Goal: Task Accomplishment & Management: Manage account settings

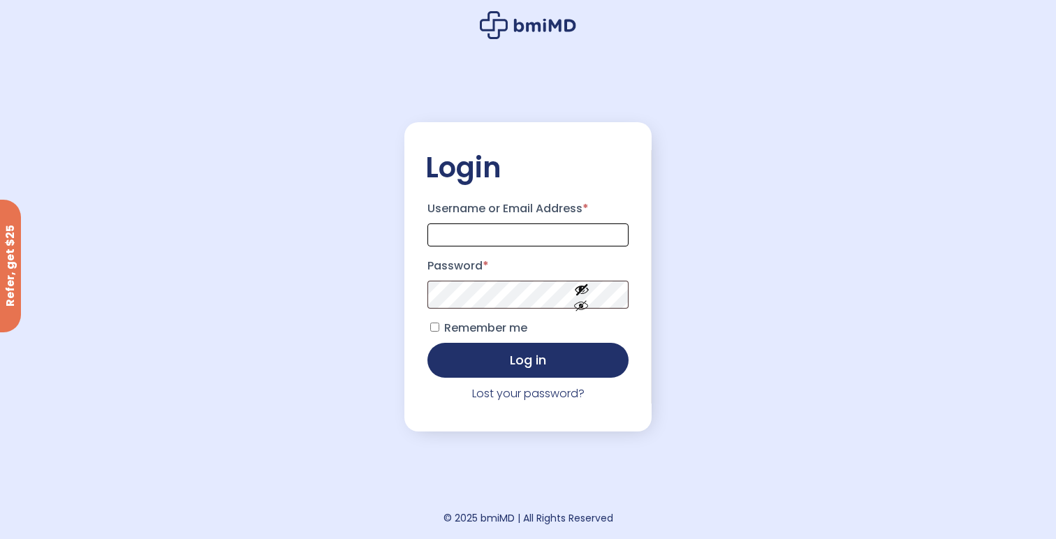
click at [546, 231] on input "Username or Email Address *" at bounding box center [528, 235] width 201 height 23
type input "**********"
click at [516, 358] on button "Log in" at bounding box center [528, 359] width 201 height 35
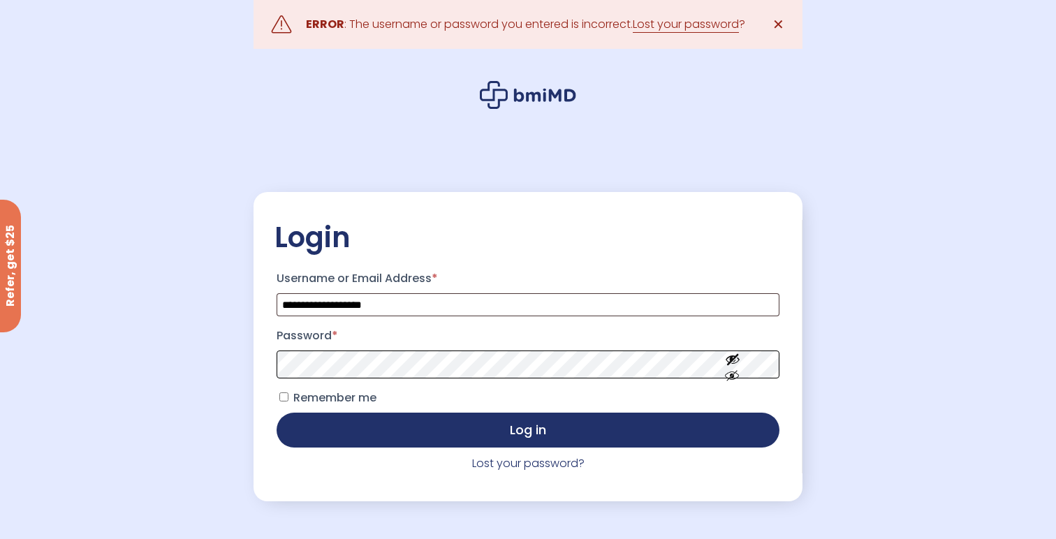
click at [277, 413] on button "Log in" at bounding box center [528, 430] width 503 height 35
click at [502, 469] on link "Lost your password?" at bounding box center [528, 464] width 112 height 16
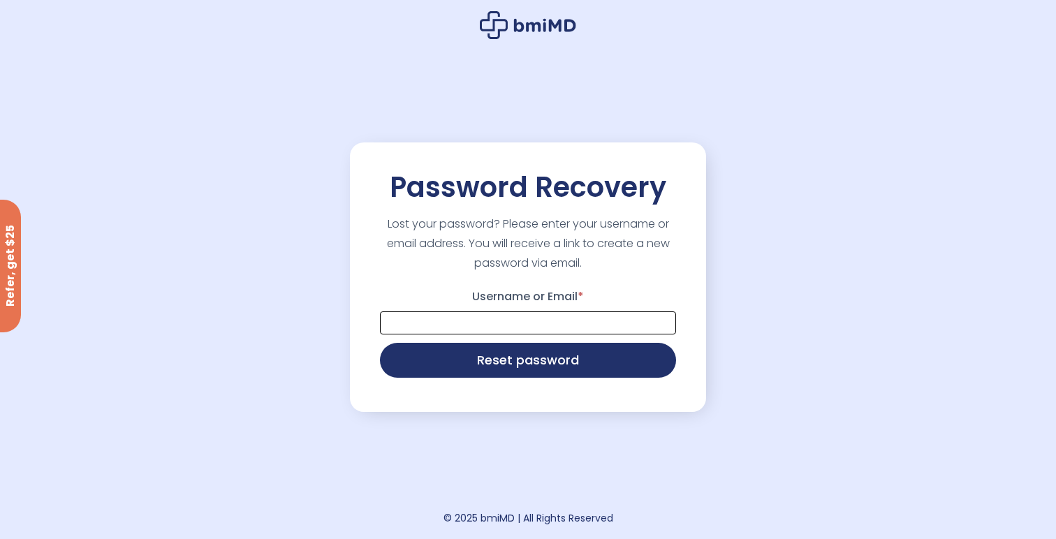
click at [502, 326] on input "Username or Email *" at bounding box center [528, 323] width 296 height 23
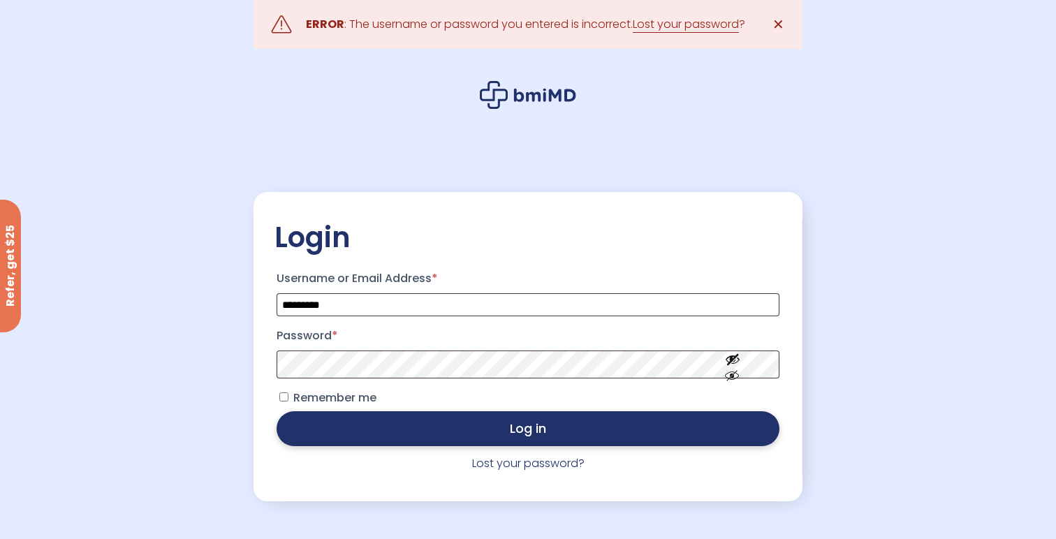
click at [430, 432] on button "Log in" at bounding box center [528, 429] width 503 height 35
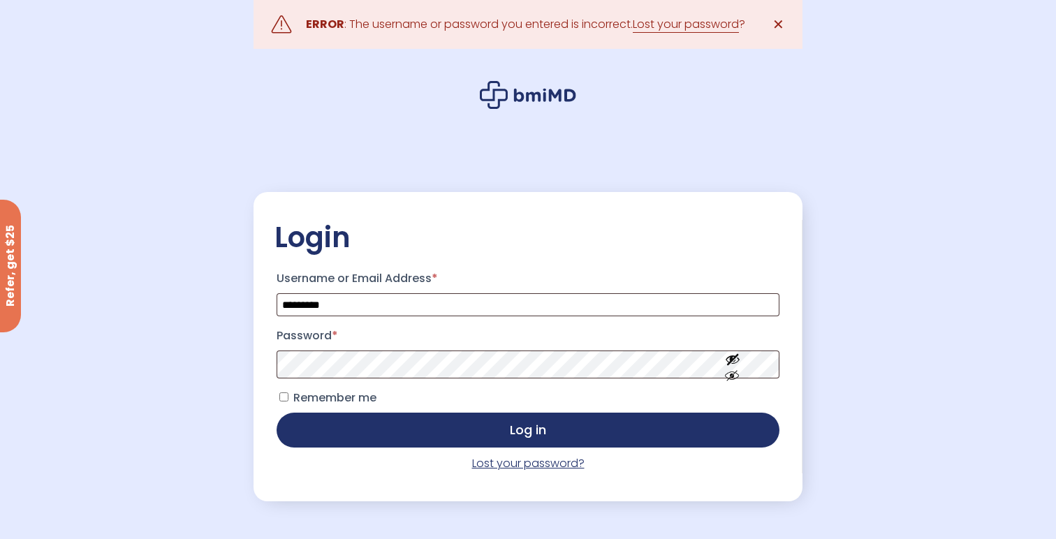
click at [496, 460] on link "Lost your password?" at bounding box center [528, 464] width 112 height 16
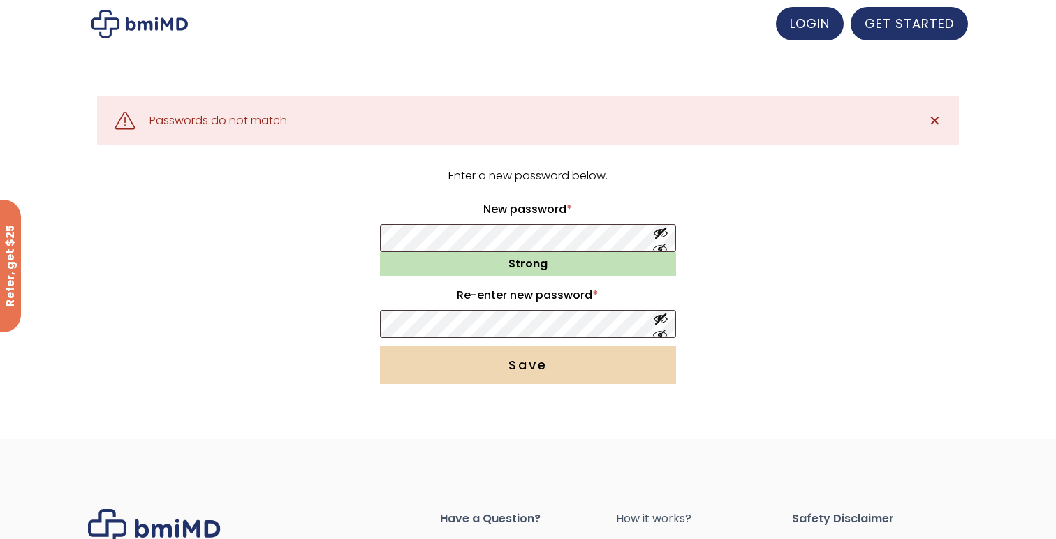
click at [509, 368] on button "Save" at bounding box center [528, 366] width 296 height 38
